Goal: Check status: Check status

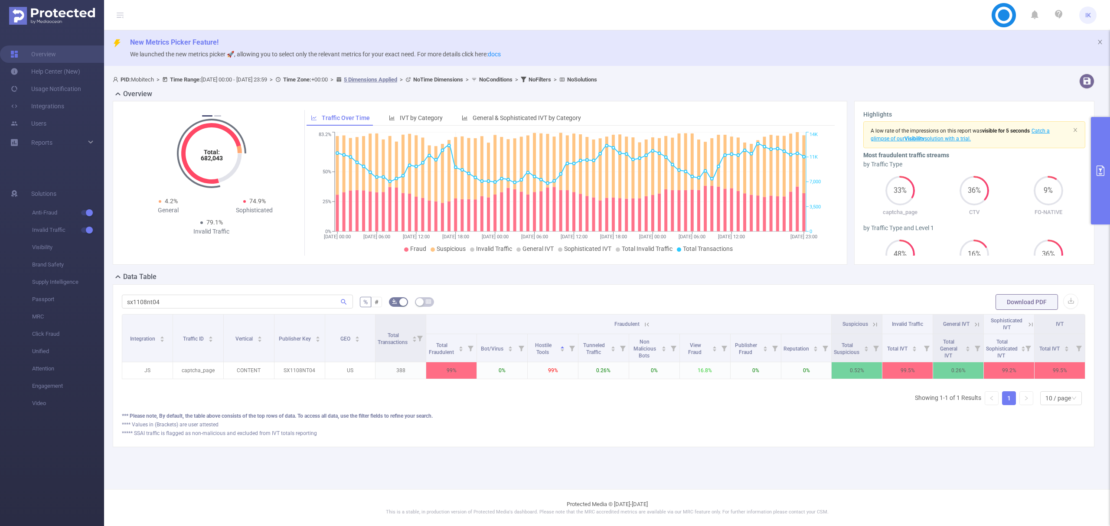
click at [1103, 167] on icon "primary" at bounding box center [1100, 171] width 8 height 10
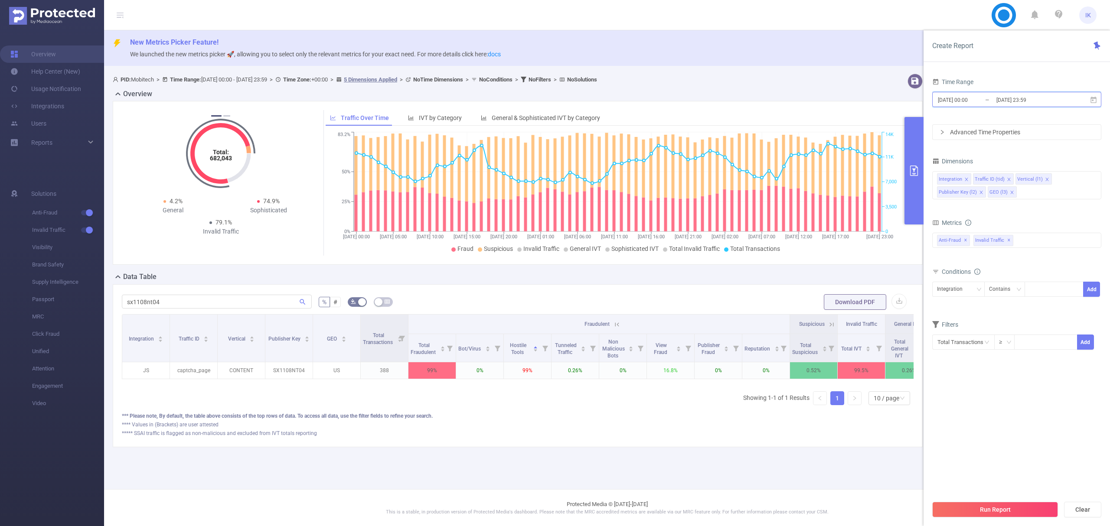
click at [1093, 101] on icon at bounding box center [1093, 99] width 6 height 7
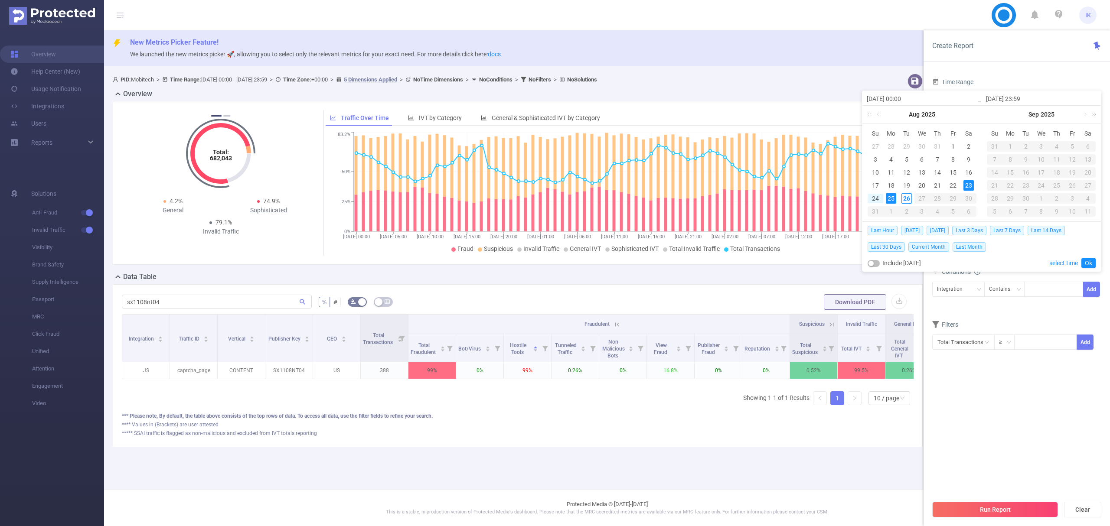
drag, startPoint x: 970, startPoint y: 184, endPoint x: 965, endPoint y: 188, distance: 6.5
click at [970, 184] on div "23" at bounding box center [968, 185] width 10 height 10
click at [906, 201] on div "26" at bounding box center [906, 198] width 10 height 10
type input "[DATE] 23:59"
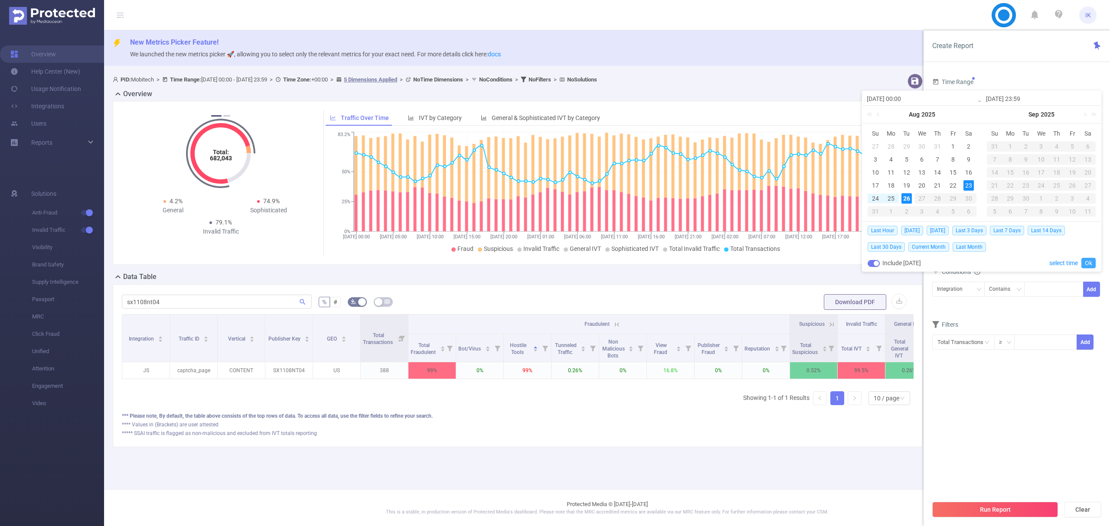
click at [1090, 263] on link "Ok" at bounding box center [1088, 263] width 14 height 10
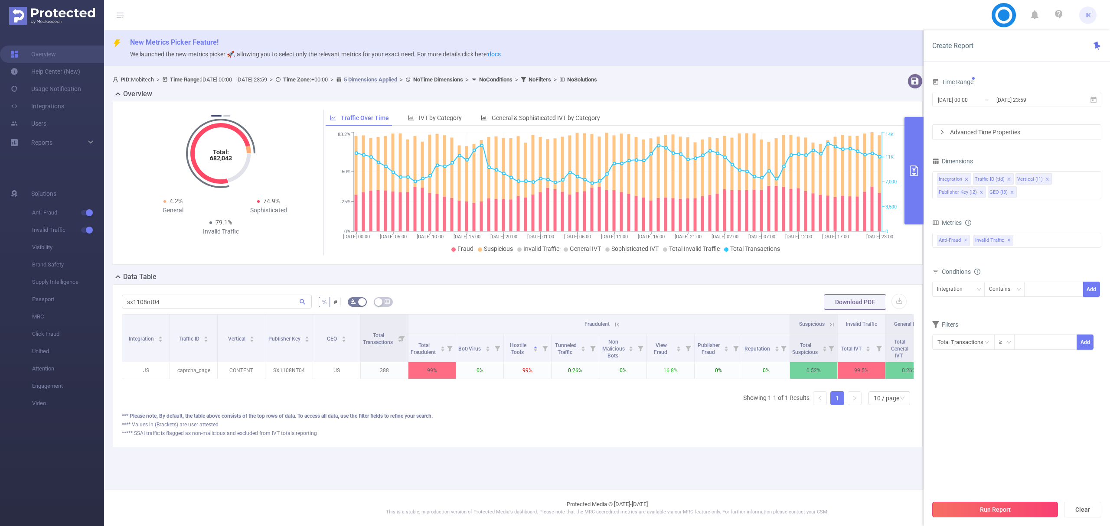
click at [1013, 515] on button "Run Report" at bounding box center [995, 510] width 126 height 16
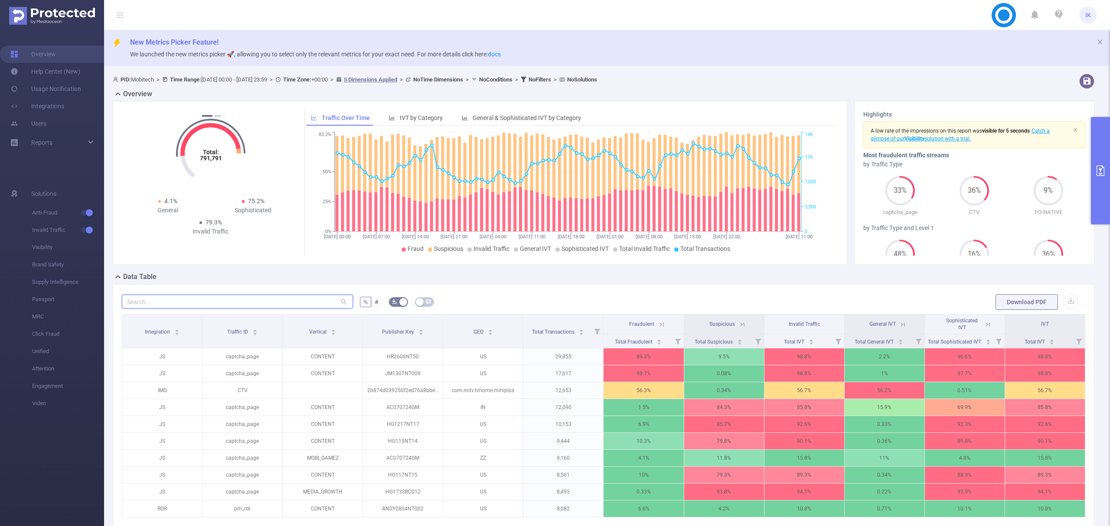
click at [251, 298] on input "text" at bounding box center [237, 302] width 231 height 14
paste input "hr2606nt50"
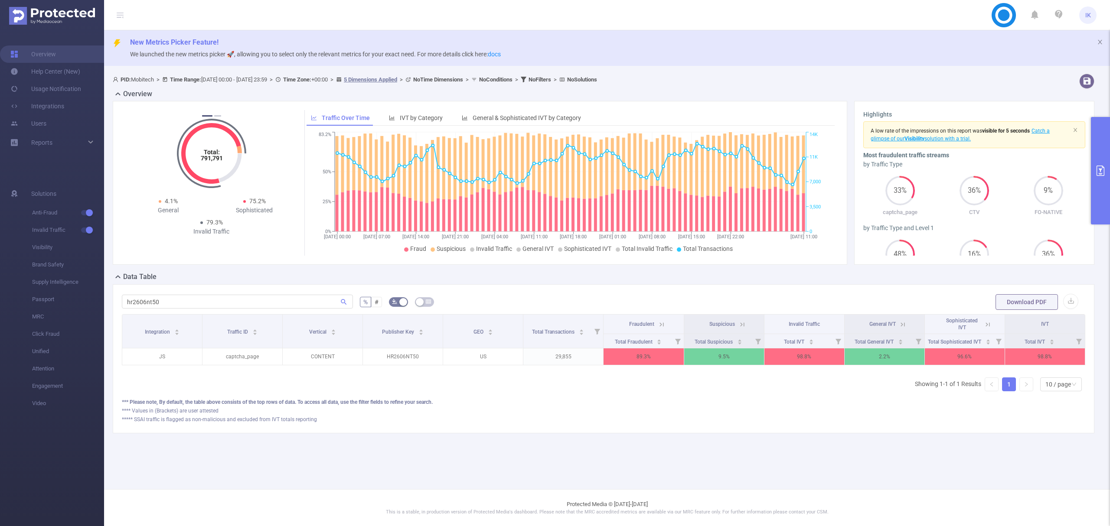
click at [660, 323] on icon at bounding box center [662, 325] width 8 height 8
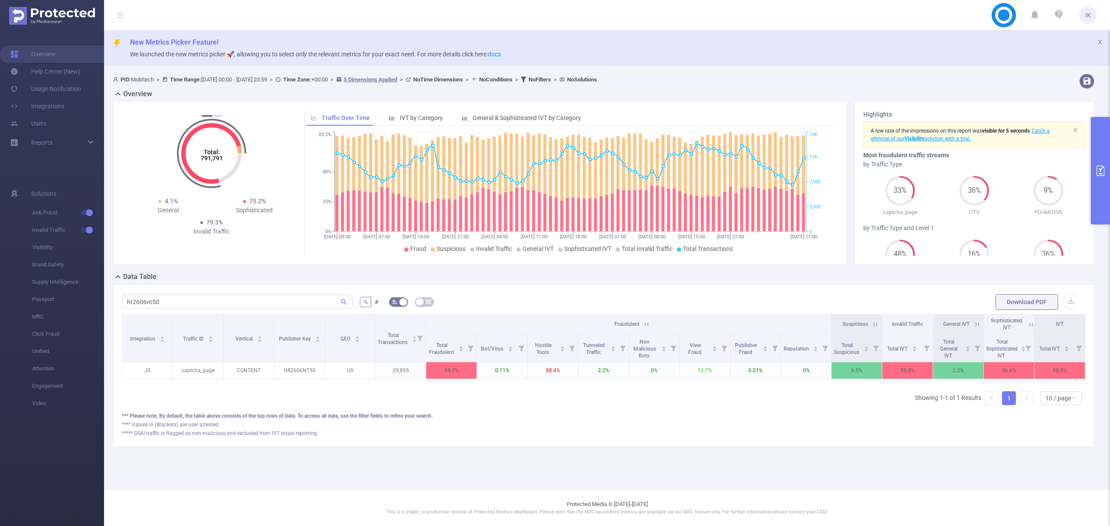
click at [1098, 173] on icon "primary" at bounding box center [1100, 171] width 10 height 10
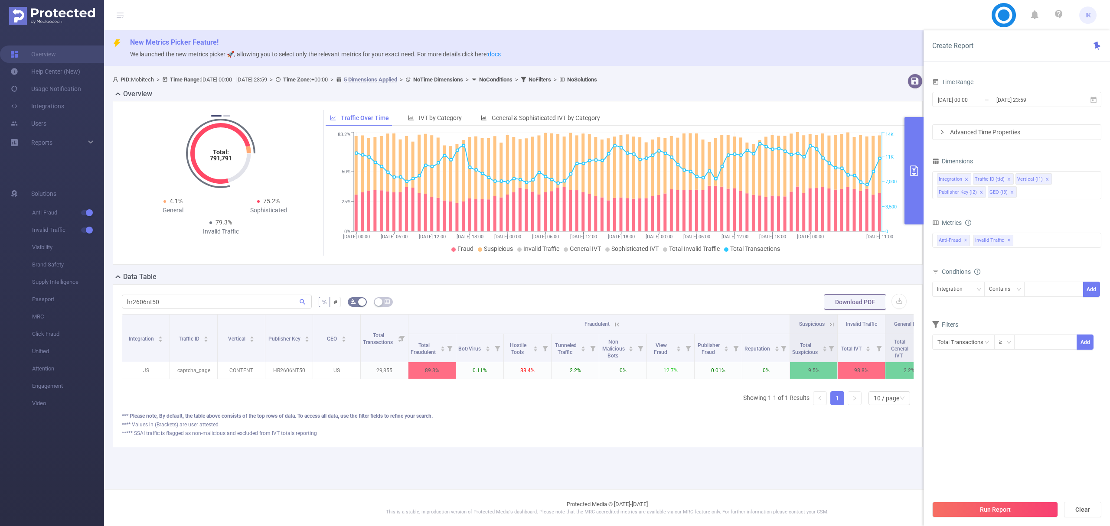
click at [798, 465] on div "PID: Mobitech > Time Range: [DATE] 00:00 - [DATE] 23:59 > Time Zone: +00:00 > 5…" at bounding box center [521, 267] width 834 height 394
click at [1098, 48] on icon at bounding box center [1096, 46] width 7 height 8
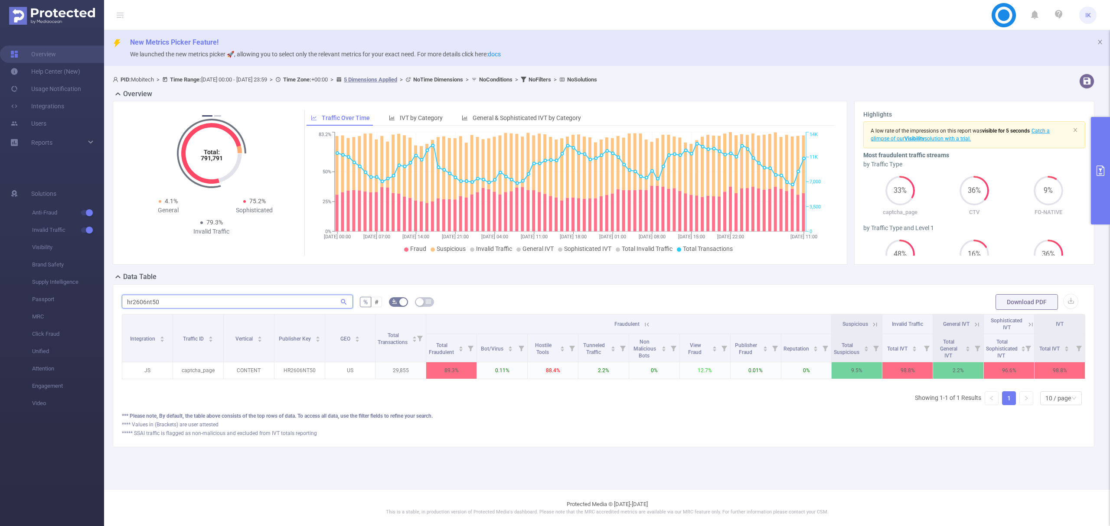
click at [146, 307] on input "hr2606nt50" at bounding box center [237, 302] width 231 height 14
click at [148, 306] on input "hr2606nt50" at bounding box center [237, 302] width 231 height 14
paste input "g1007nt18"
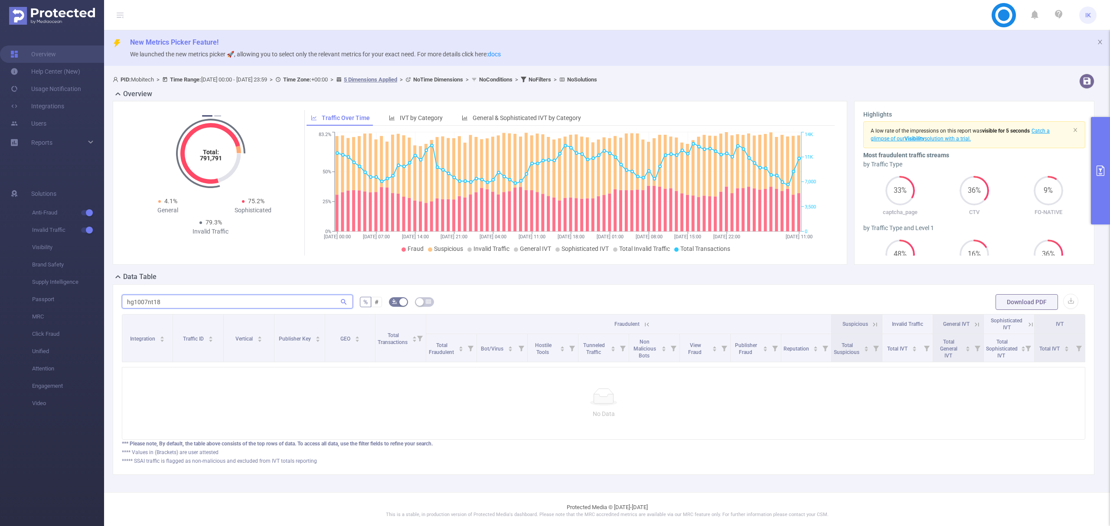
click at [147, 302] on input "hg1007nt18" at bounding box center [237, 302] width 231 height 14
paste input "lb01307cn35"
click at [154, 304] on input "lb01307cn35" at bounding box center [237, 302] width 231 height 14
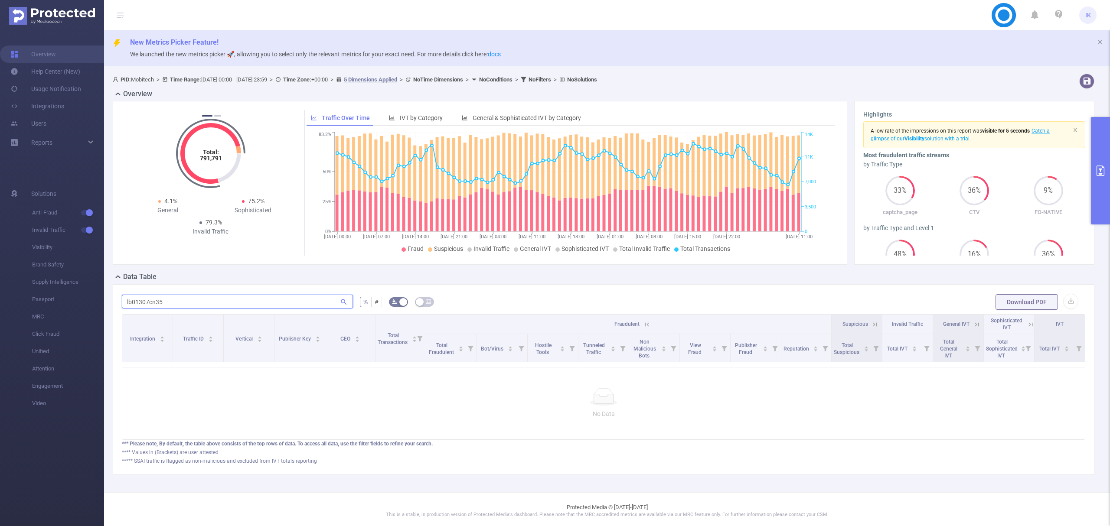
paste input "ml2306cn003"
click at [158, 301] on input "ml2306cn003" at bounding box center [237, 302] width 231 height 14
paste input "sx1108nt04"
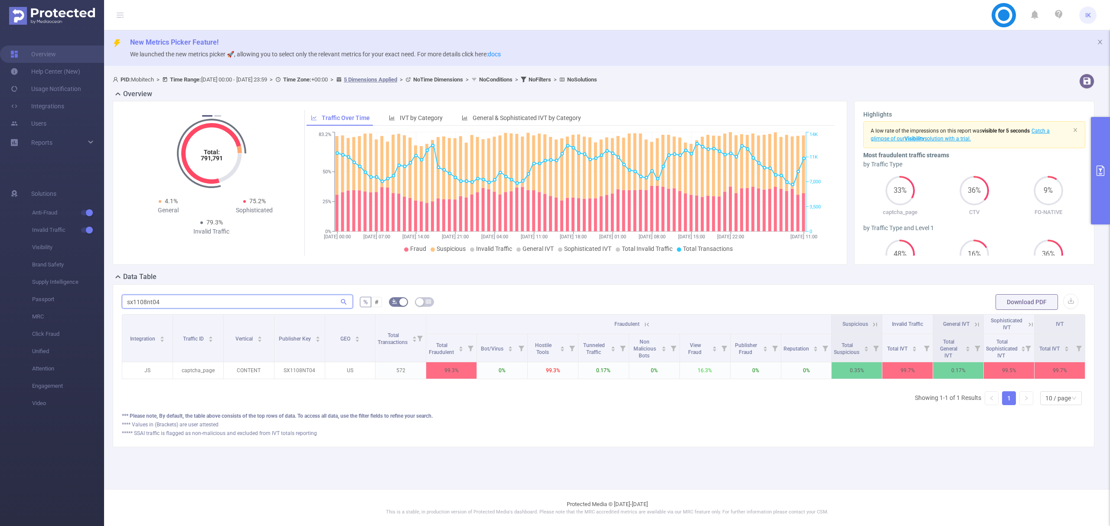
click at [153, 304] on input "sx1108nt04" at bounding box center [237, 302] width 231 height 14
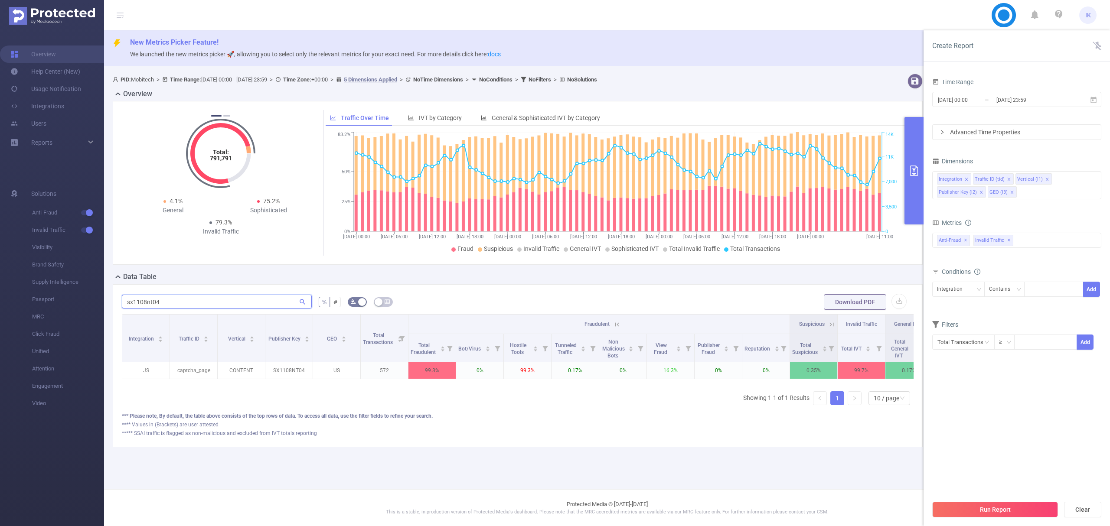
click at [150, 297] on input "sx1108nt04" at bounding box center [217, 302] width 190 height 14
paste input "jm1307nt009"
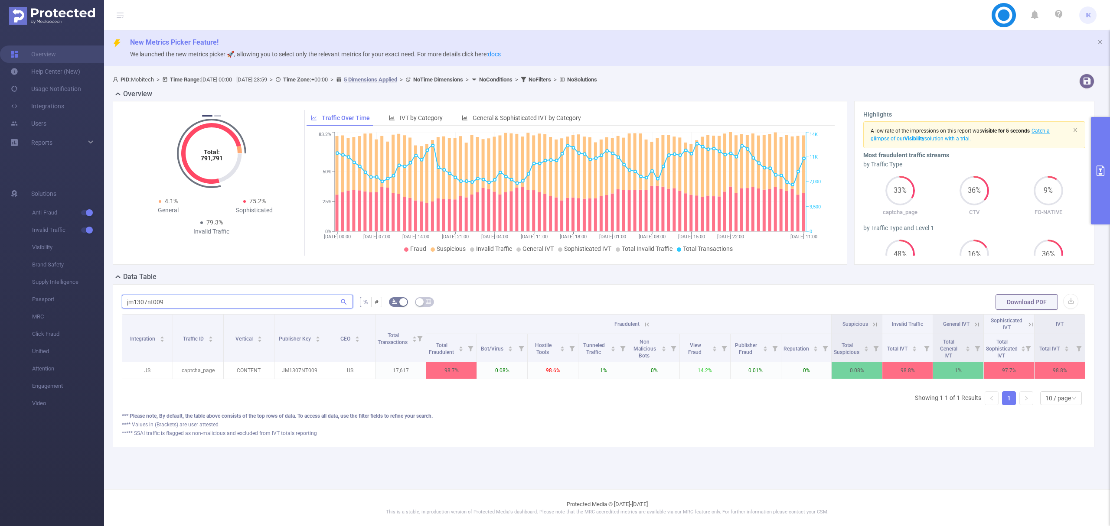
click at [154, 299] on input "jm1307nt009" at bounding box center [237, 302] width 231 height 14
click at [146, 297] on input "jm1307nt009" at bounding box center [237, 302] width 231 height 14
click at [154, 297] on input "jm1307nt009" at bounding box center [237, 302] width 231 height 14
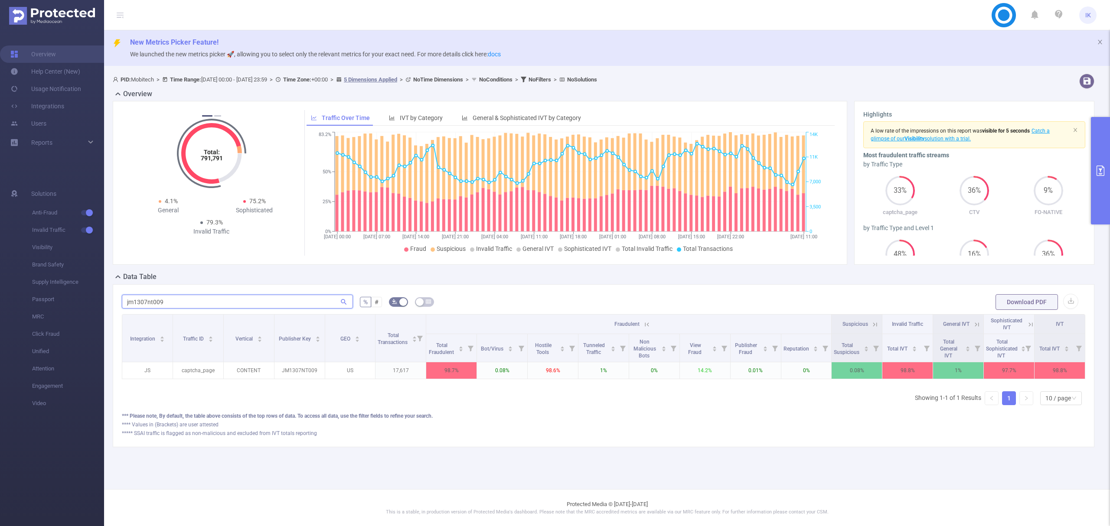
click at [149, 300] on input "jm1307nt009" at bounding box center [237, 302] width 231 height 14
paste input "hr2606nt50"
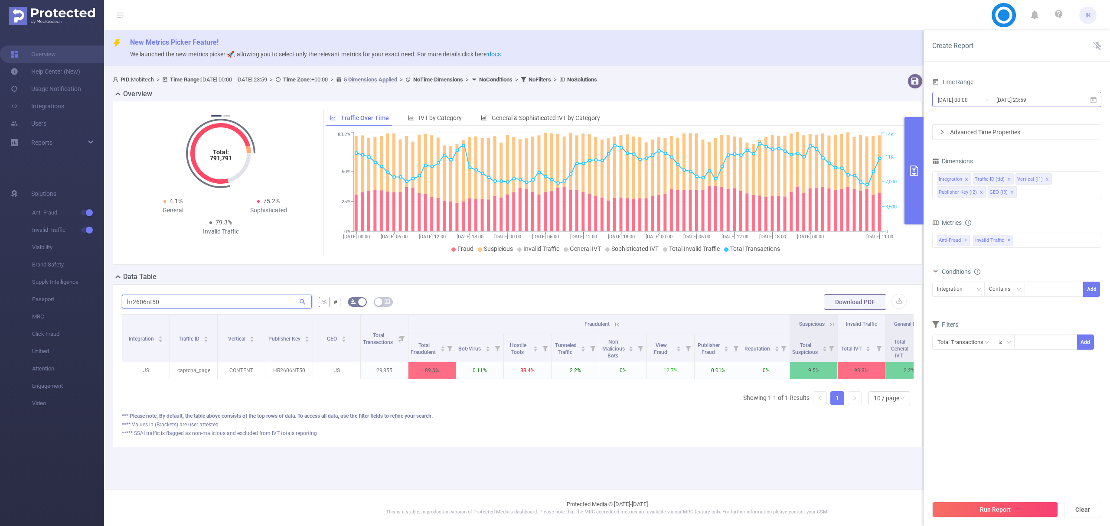
type input "hr2606nt50"
click at [1094, 99] on icon at bounding box center [1093, 100] width 8 height 8
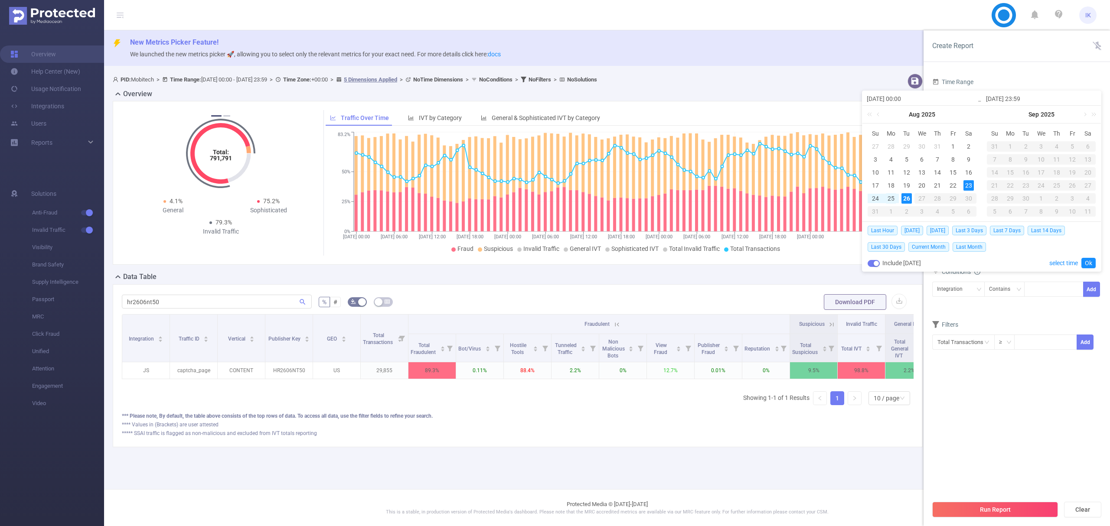
click at [890, 198] on div "25" at bounding box center [891, 198] width 10 height 10
click at [906, 202] on div "26" at bounding box center [906, 198] width 10 height 10
type input "[DATE] 00:00"
click at [1089, 261] on link "Ok" at bounding box center [1088, 263] width 14 height 10
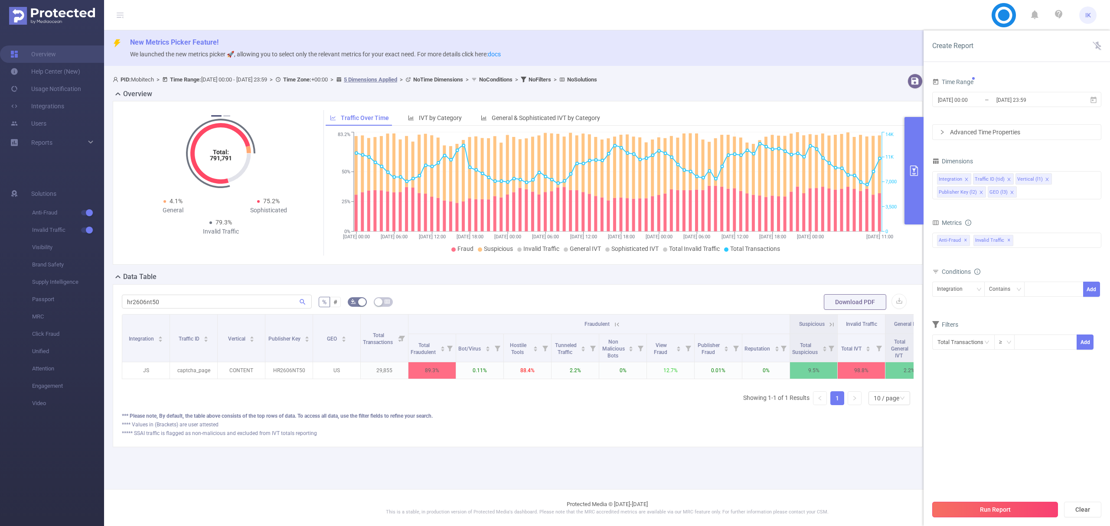
click at [1022, 512] on button "Run Report" at bounding box center [995, 510] width 126 height 16
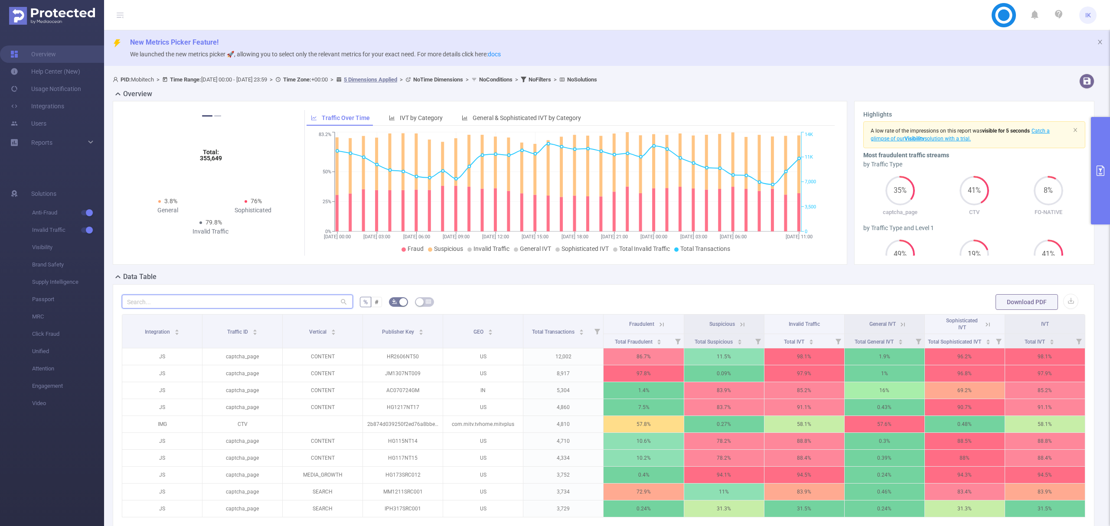
click at [267, 302] on input "text" at bounding box center [237, 302] width 231 height 14
paste input "hr2606nt50"
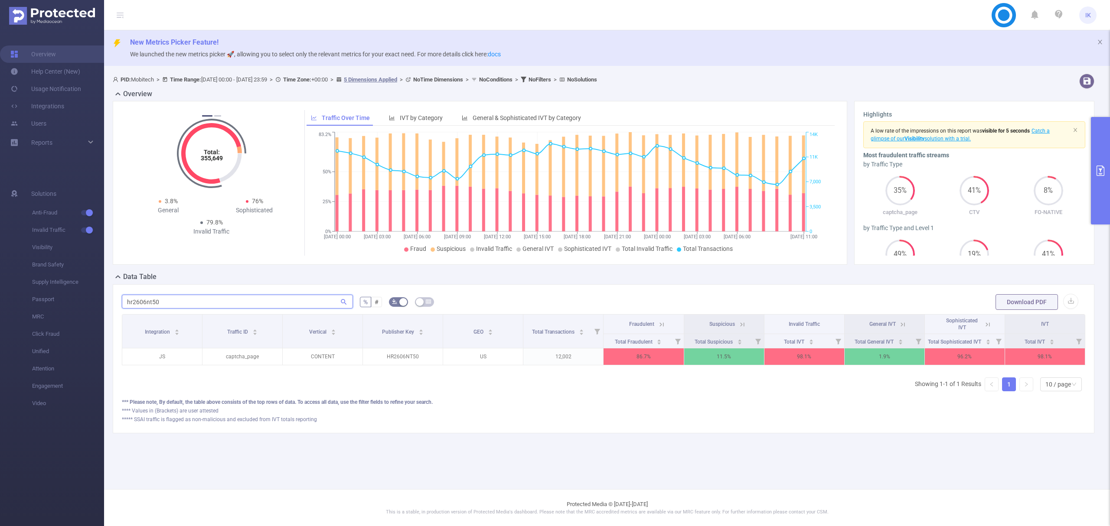
type input "hr2606nt50"
click at [658, 324] on icon at bounding box center [662, 325] width 8 height 8
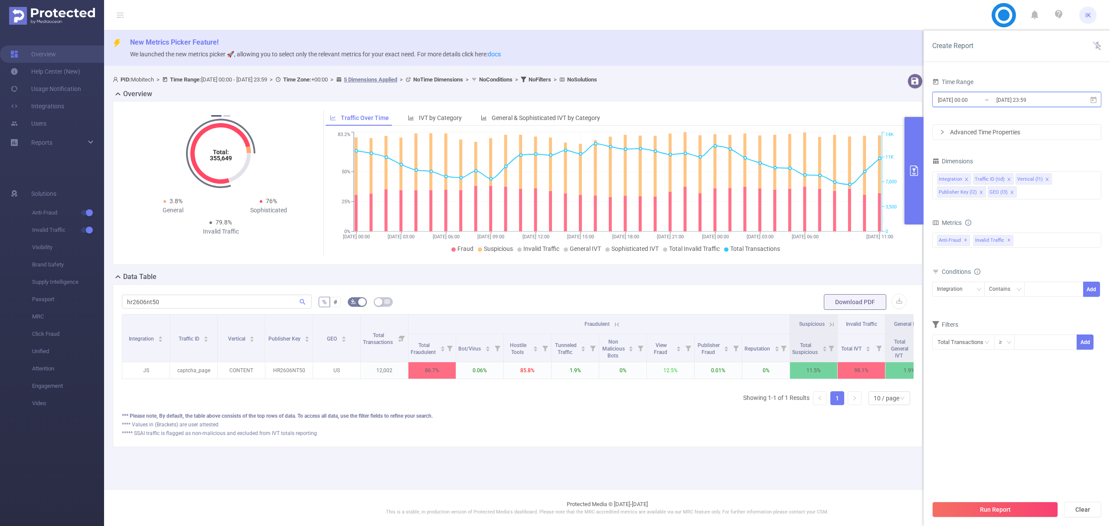
click at [1094, 98] on icon at bounding box center [1093, 99] width 6 height 7
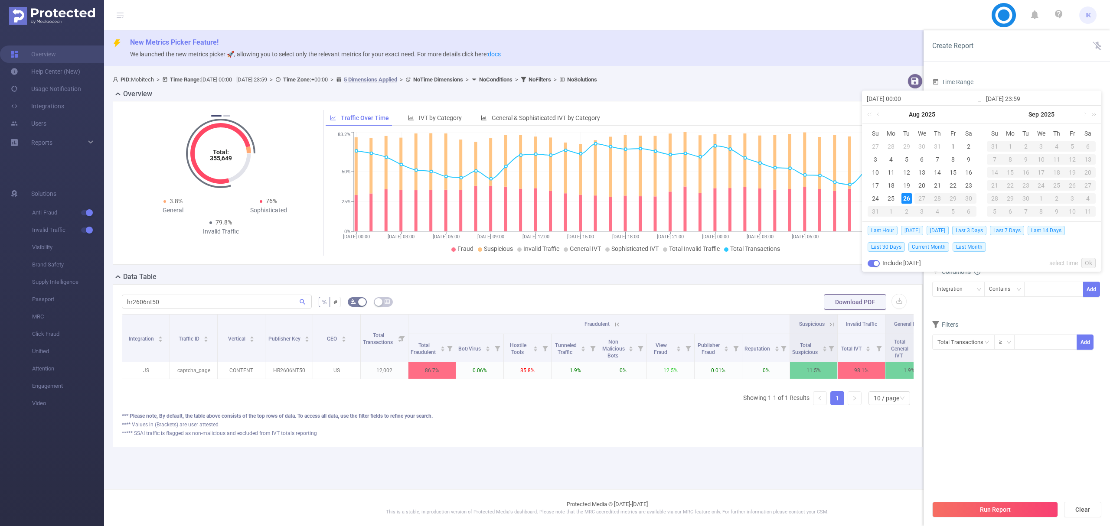
click at [909, 231] on span "[DATE]" at bounding box center [912, 231] width 22 height 10
type input "[DATE] 00:00"
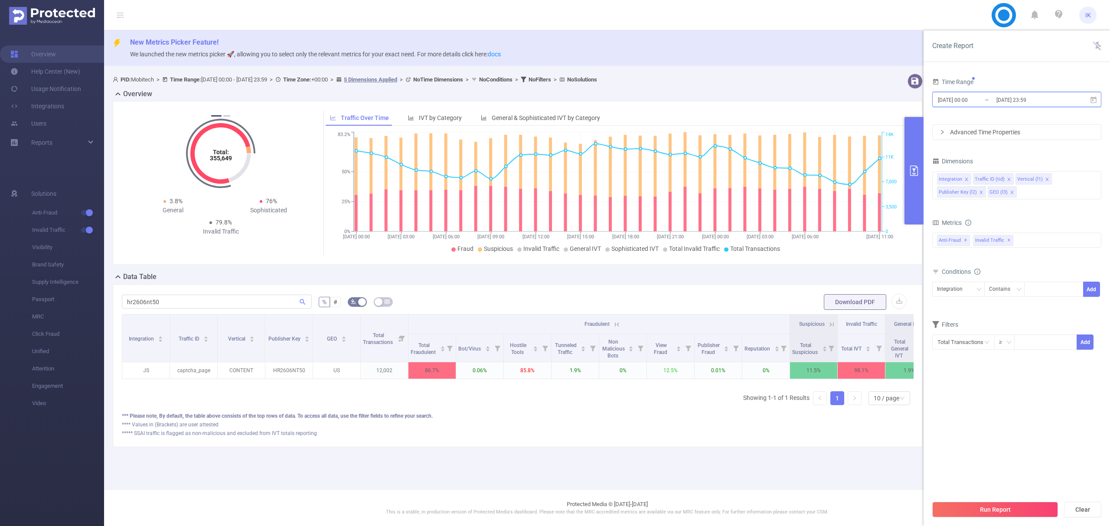
click at [1100, 99] on span "[DATE] 00:00 _ [DATE] 23:59" at bounding box center [1016, 99] width 169 height 15
click at [1023, 511] on button "Run Report" at bounding box center [995, 510] width 126 height 16
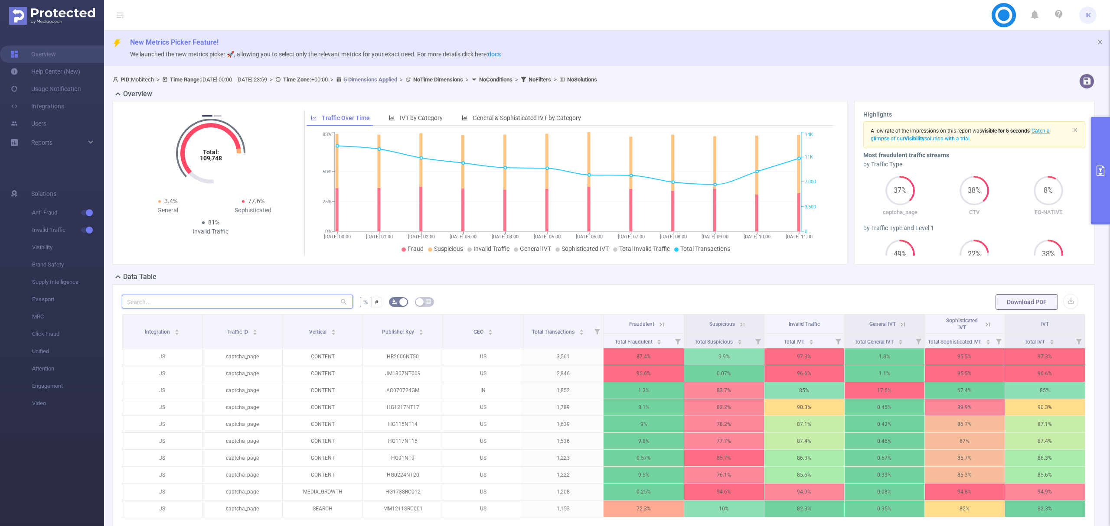
click at [320, 302] on input "text" at bounding box center [237, 302] width 231 height 14
click at [276, 300] on input "text" at bounding box center [237, 302] width 231 height 14
paste input "hr2606nt50"
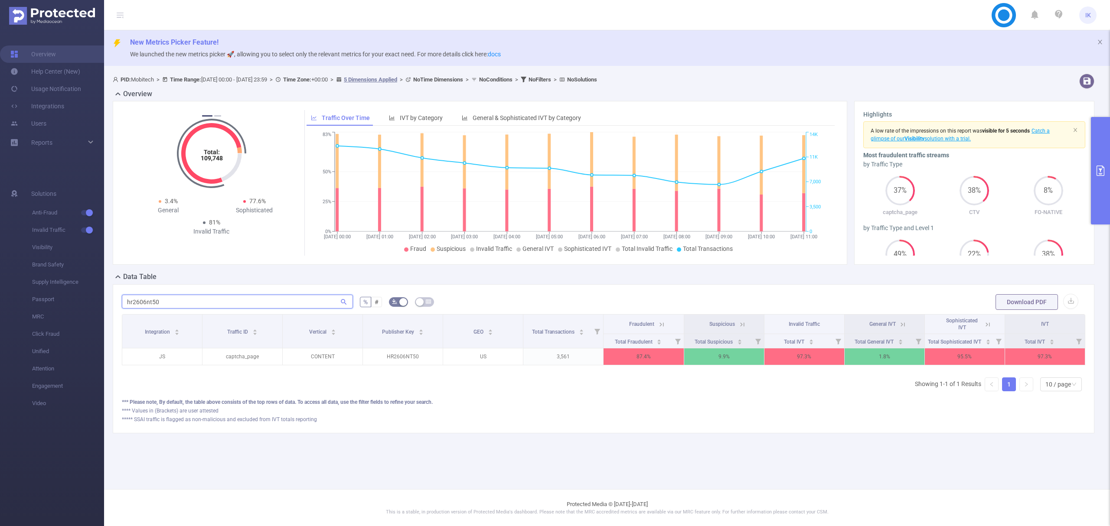
type input "hr2606nt50"
click at [660, 323] on icon at bounding box center [662, 325] width 8 height 8
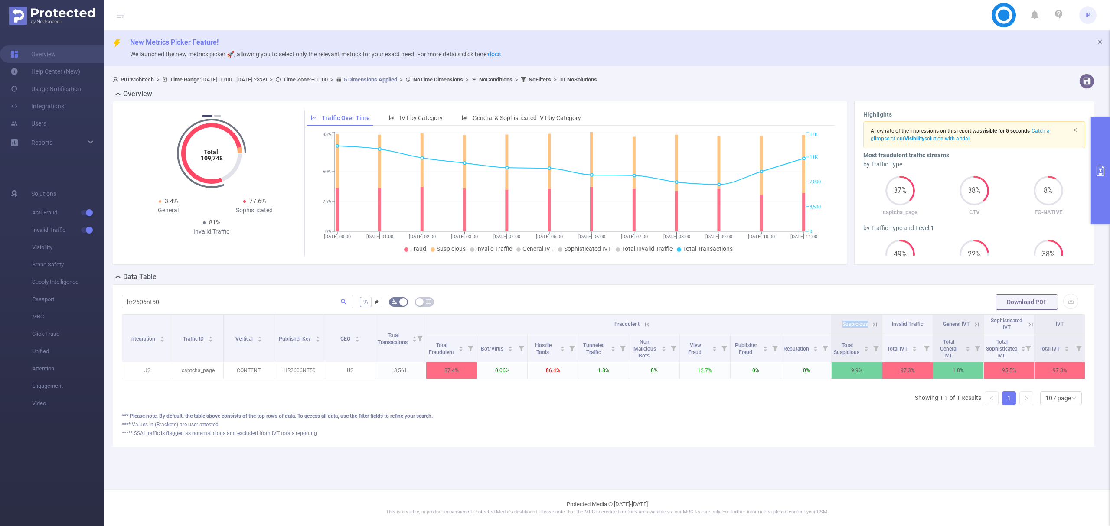
drag, startPoint x: 838, startPoint y: 326, endPoint x: 876, endPoint y: 321, distance: 39.0
click at [876, 321] on th "Suspicious" at bounding box center [856, 325] width 51 height 20
copy span "Suspicious"
drag, startPoint x: 614, startPoint y: 323, endPoint x: 642, endPoint y: 323, distance: 27.7
click at [642, 323] on span "Fraudulent" at bounding box center [629, 324] width 30 height 6
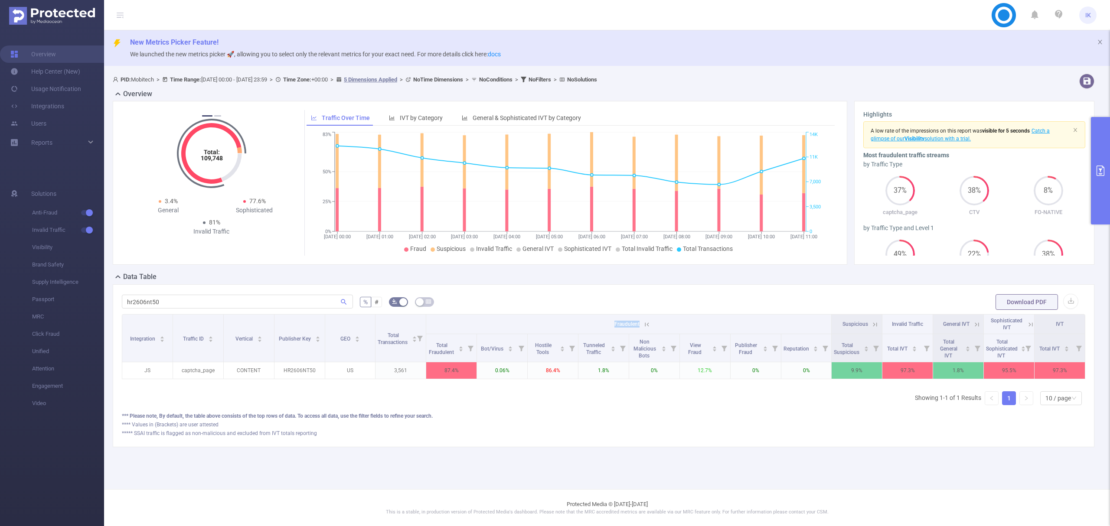
copy span "Fraudulent"
